Goal: Task Accomplishment & Management: Use online tool/utility

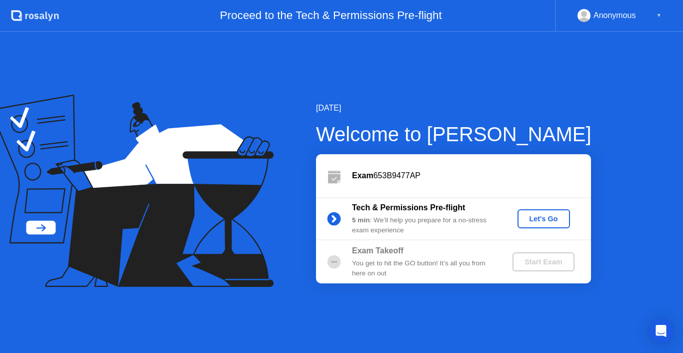
click at [535, 217] on div "Let's Go" at bounding box center [544, 219] width 45 height 8
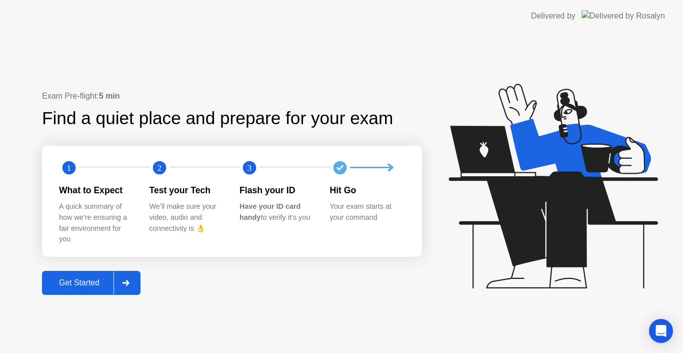
click at [85, 282] on div "Get Started" at bounding box center [79, 282] width 69 height 9
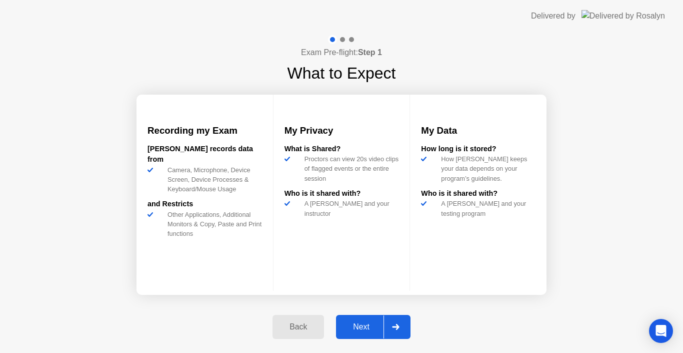
click at [365, 325] on div "Next" at bounding box center [361, 326] width 45 height 9
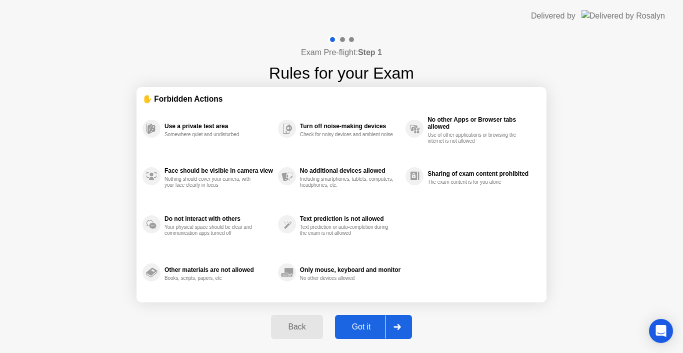
click at [365, 325] on div "Got it" at bounding box center [361, 326] width 47 height 9
select select "**********"
select select "*******"
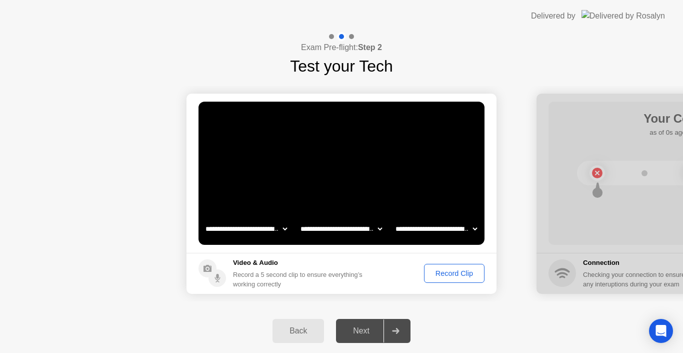
click at [369, 331] on div "Next" at bounding box center [361, 330] width 45 height 9
click at [598, 175] on div at bounding box center [692, 194] width 310 height 200
click at [391, 327] on div at bounding box center [396, 330] width 24 height 23
click at [367, 330] on div "Next" at bounding box center [361, 330] width 45 height 9
click at [454, 275] on div "Record Clip" at bounding box center [455, 273] width 54 height 8
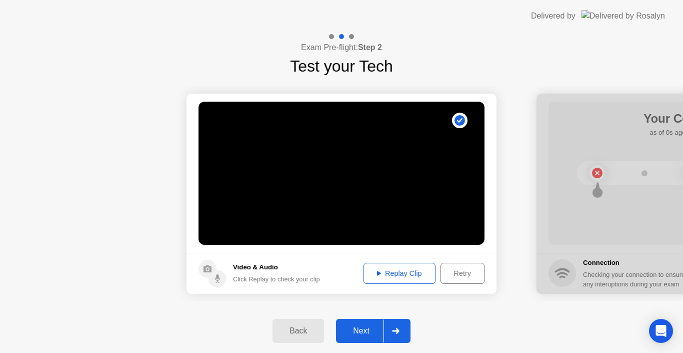
click at [400, 274] on div "Replay Clip" at bounding box center [399, 273] width 65 height 8
click at [365, 330] on div "Next" at bounding box center [361, 330] width 45 height 9
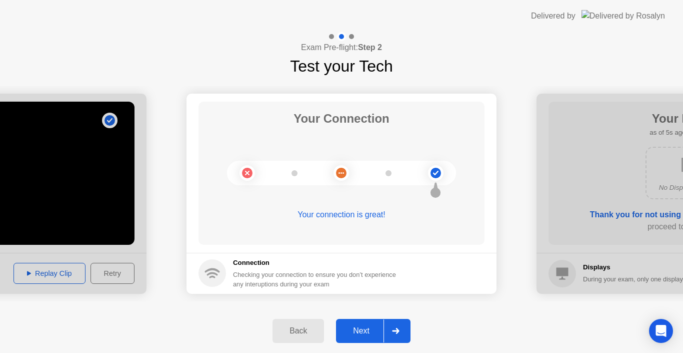
click at [357, 331] on div "Next" at bounding box center [361, 330] width 45 height 9
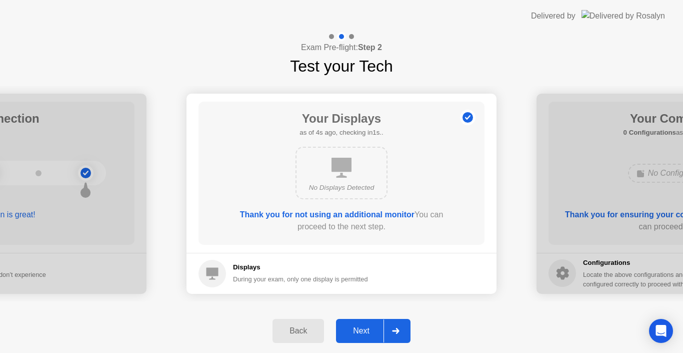
click at [357, 331] on div "Next" at bounding box center [361, 330] width 45 height 9
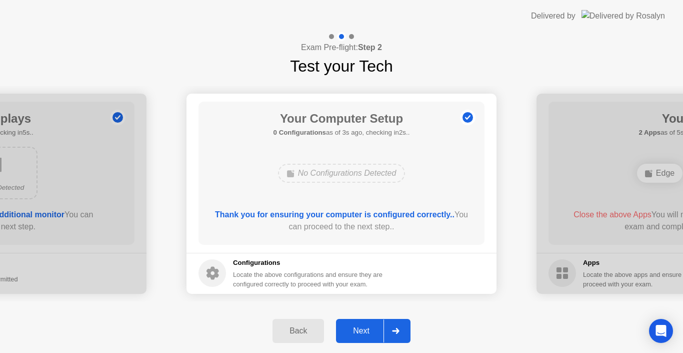
click at [357, 331] on div "Next" at bounding box center [361, 330] width 45 height 9
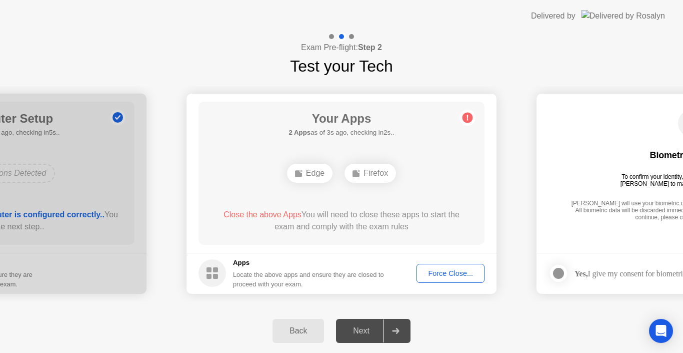
click at [357, 331] on div "Next" at bounding box center [361, 330] width 45 height 9
click at [368, 133] on h5 "2 Apps as of 0s ago, checking in5s.." at bounding box center [342, 133] width 106 height 10
click at [268, 214] on span "Close the above Apps" at bounding box center [263, 214] width 78 height 9
click at [436, 269] on div "Force Close..." at bounding box center [450, 273] width 61 height 8
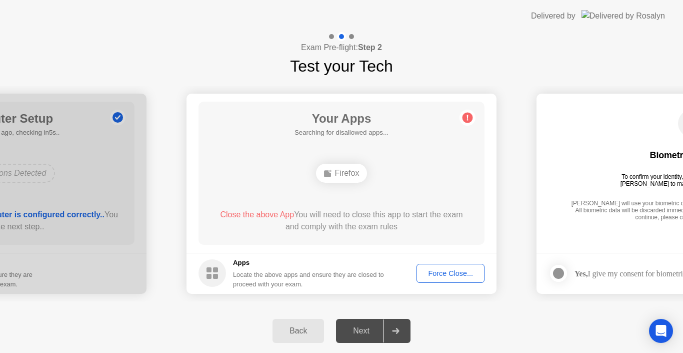
click at [451, 276] on div "Force Close..." at bounding box center [450, 273] width 61 height 8
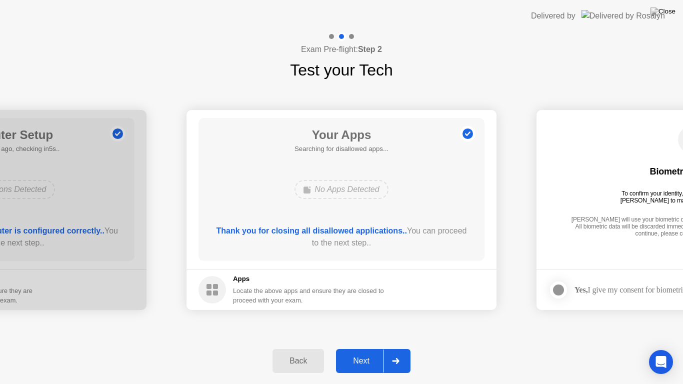
click at [357, 352] on div "Next" at bounding box center [361, 361] width 45 height 9
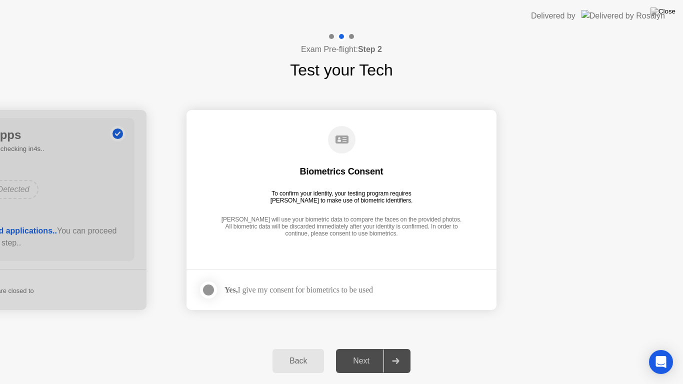
click at [209, 292] on div at bounding box center [209, 290] width 12 height 12
click at [367, 352] on div "Next" at bounding box center [361, 361] width 45 height 9
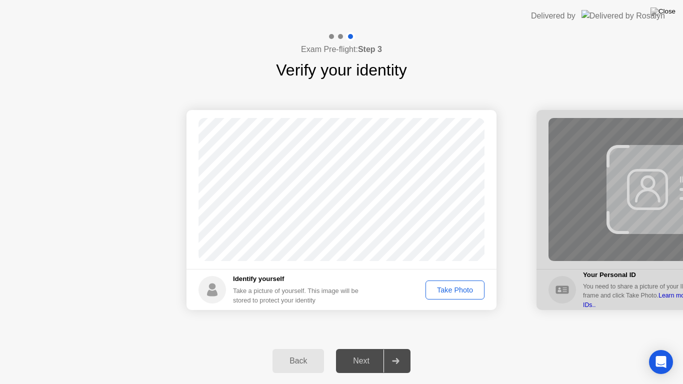
click at [455, 294] on div "Take Photo" at bounding box center [455, 290] width 52 height 8
click at [367, 352] on div "Next" at bounding box center [361, 361] width 45 height 9
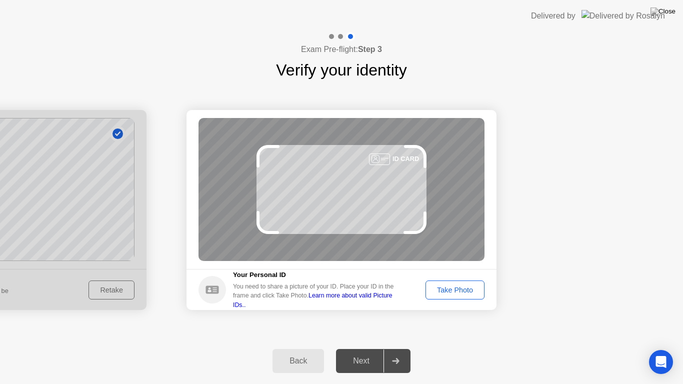
click at [463, 292] on div "Take Photo" at bounding box center [455, 290] width 52 height 8
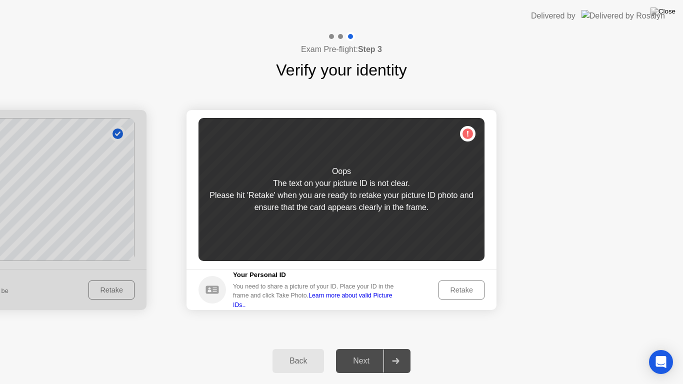
click at [469, 294] on div "Retake" at bounding box center [461, 290] width 39 height 8
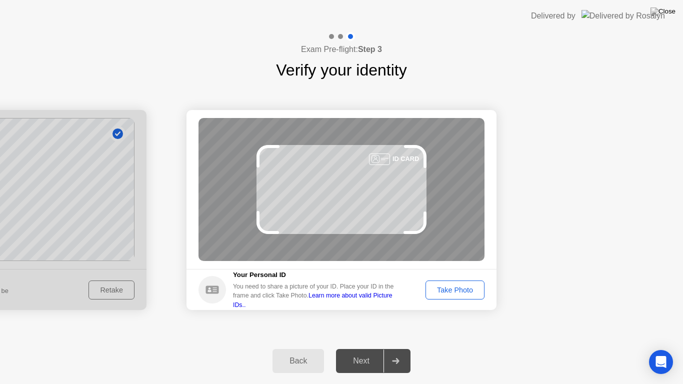
click at [459, 289] on div "Take Photo" at bounding box center [455, 290] width 52 height 8
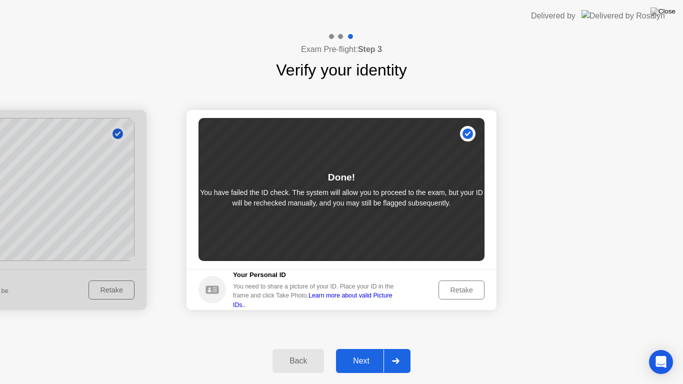
click at [368, 352] on div "Next" at bounding box center [361, 361] width 45 height 9
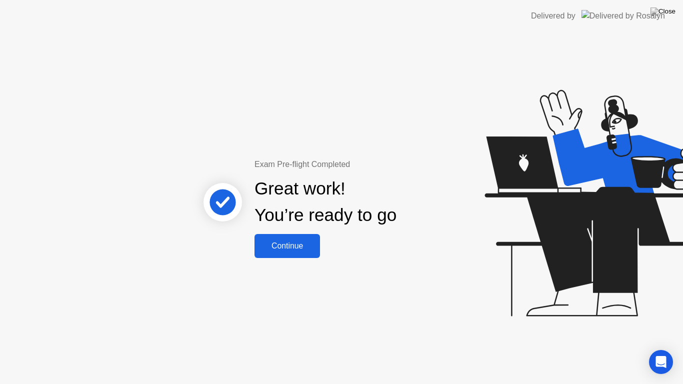
click at [294, 250] on div "Continue" at bounding box center [288, 246] width 60 height 9
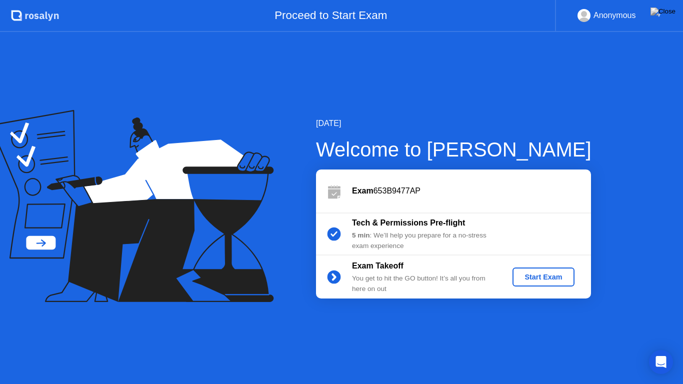
click at [528, 278] on div "Start Exam" at bounding box center [544, 277] width 54 height 8
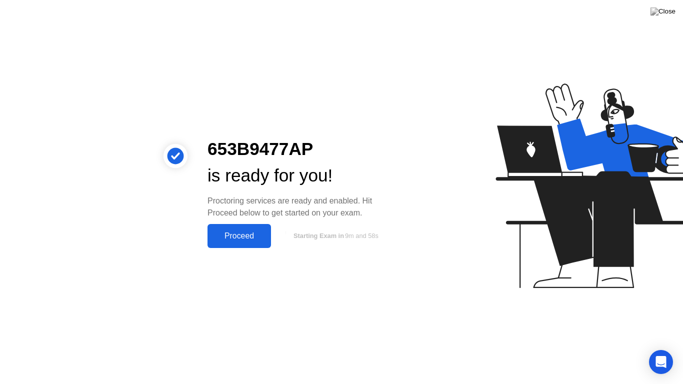
click at [217, 233] on div "Proceed" at bounding box center [240, 236] width 58 height 9
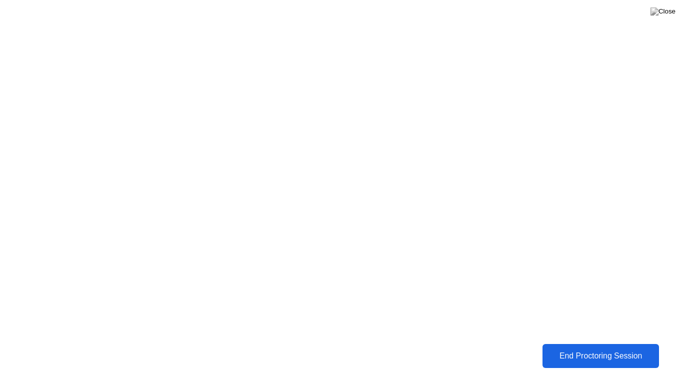
click at [606, 352] on div "End Proctoring Session" at bounding box center [601, 356] width 114 height 9
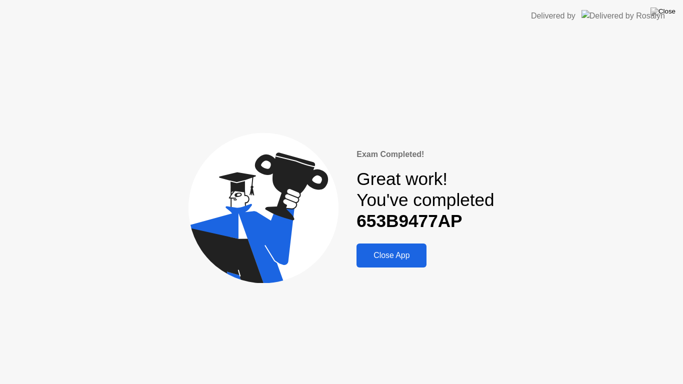
click at [410, 260] on div "Close App" at bounding box center [392, 255] width 64 height 9
